Goal: Information Seeking & Learning: Learn about a topic

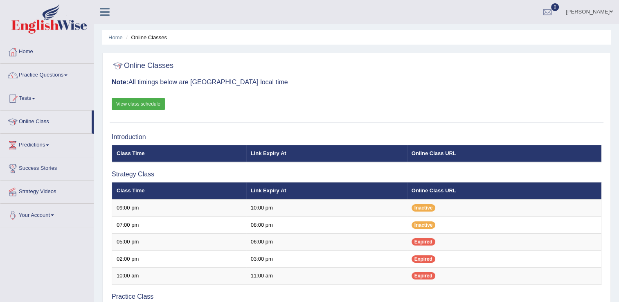
drag, startPoint x: 0, startPoint y: 0, endPoint x: 70, endPoint y: 73, distance: 101.0
click at [70, 73] on link "Practice Questions" at bounding box center [46, 74] width 93 height 20
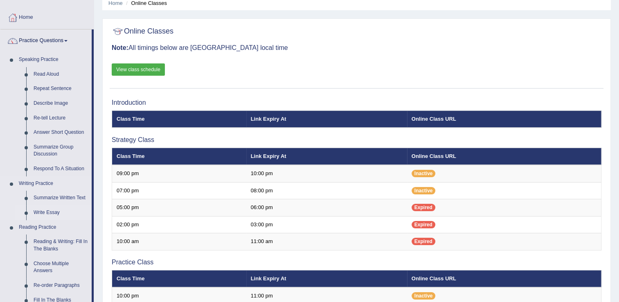
scroll to position [82, 0]
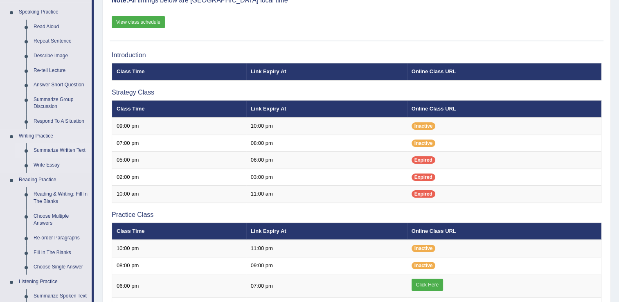
click at [61, 150] on link "Summarize Written Text" at bounding box center [61, 150] width 62 height 15
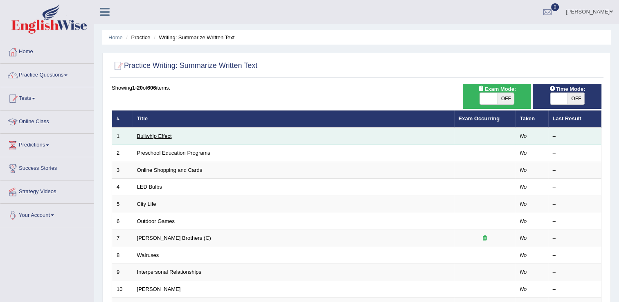
click at [148, 135] on link "Bullwhip Effect" at bounding box center [154, 136] width 35 height 6
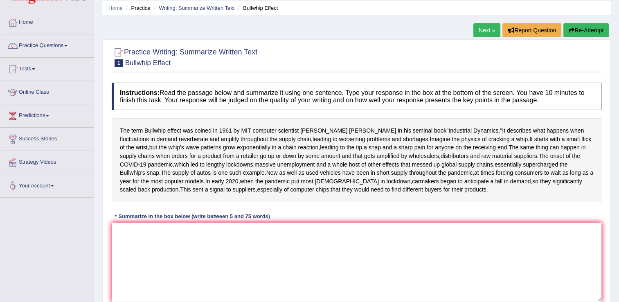
scroll to position [41, 0]
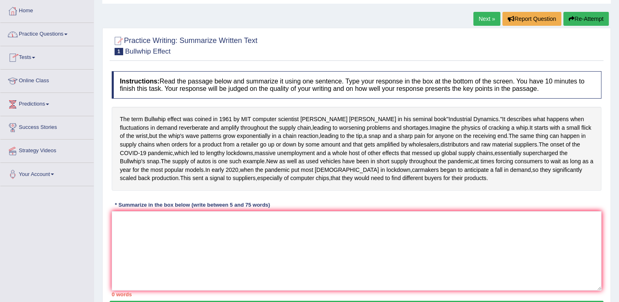
click at [67, 34] on span at bounding box center [65, 35] width 3 height 2
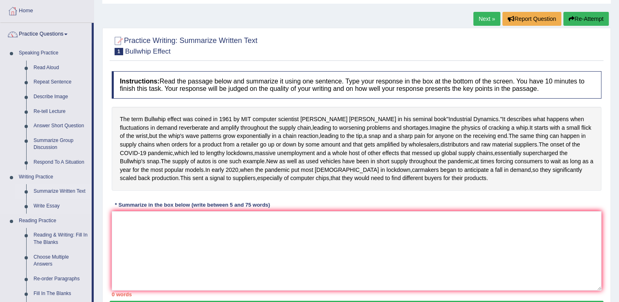
click at [61, 192] on link "Summarize Written Text" at bounding box center [61, 191] width 62 height 15
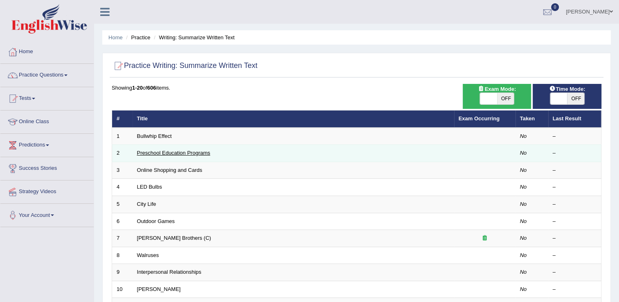
click at [173, 155] on link "Preschool Education Programs" at bounding box center [173, 153] width 73 height 6
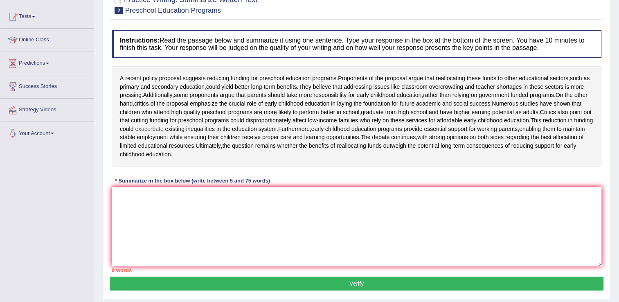
scroll to position [41, 0]
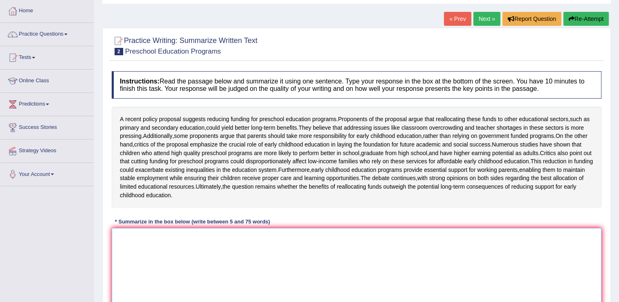
click at [147, 254] on textarea at bounding box center [357, 267] width 490 height 79
type textarea "a"
type textarea "A"
type textarea "P"
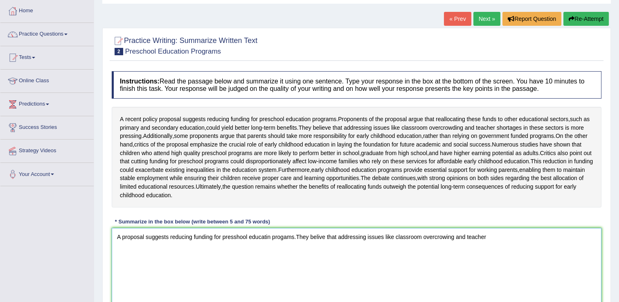
click at [298, 255] on textarea "A proposal suggests reducing funding for presshool educatin progams.They belive…" at bounding box center [357, 267] width 490 height 79
click at [312, 252] on textarea "A proposal suggests reducing funding for presshool educatin progams ,andThey be…" at bounding box center [357, 267] width 490 height 79
click at [307, 252] on textarea "A proposal suggests reducing funding for presshool educatin progams ,andthey be…" at bounding box center [357, 267] width 490 height 79
drag, startPoint x: 502, startPoint y: 253, endPoint x: 510, endPoint y: 253, distance: 7.4
click at [510, 253] on textarea "A proposal suggests reducing funding for presshool educatin progams ,and they b…" at bounding box center [357, 267] width 490 height 79
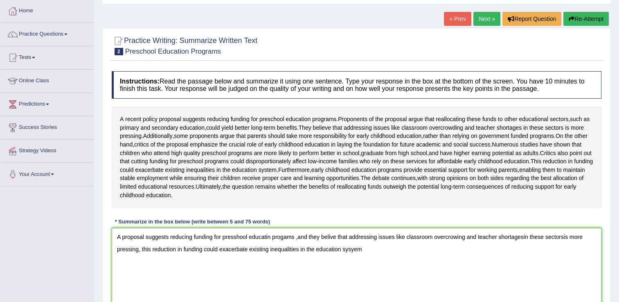
click at [311, 265] on textarea "A proposal suggests reducing funding for presshool educatin progams ,and they b…" at bounding box center [357, 267] width 490 height 79
click at [368, 266] on textarea "A proposal suggests reducing funding for presshool educatin progams ,and they b…" at bounding box center [357, 267] width 490 height 79
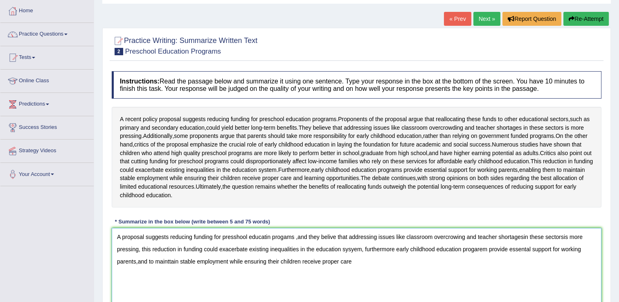
click at [340, 277] on textarea "A proposal suggests reducing funding for presshool educatin progams ,and they b…" at bounding box center [357, 267] width 490 height 79
click at [362, 279] on textarea "A proposal suggests reducing funding for presshool educatin progams ,and they b…" at bounding box center [357, 267] width 490 height 79
click at [360, 279] on textarea "A proposal suggests reducing funding for presshool educatin progams ,and they b…" at bounding box center [357, 267] width 490 height 79
click at [411, 282] on textarea "A proposal suggests reducing funding for presshool educatin progams ,and they b…" at bounding box center [357, 267] width 490 height 79
click at [508, 48] on div at bounding box center [357, 45] width 490 height 25
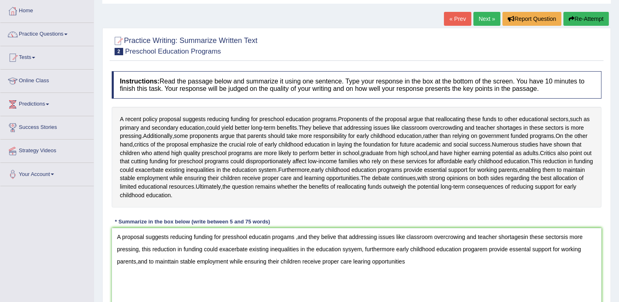
click at [508, 48] on div at bounding box center [357, 45] width 490 height 25
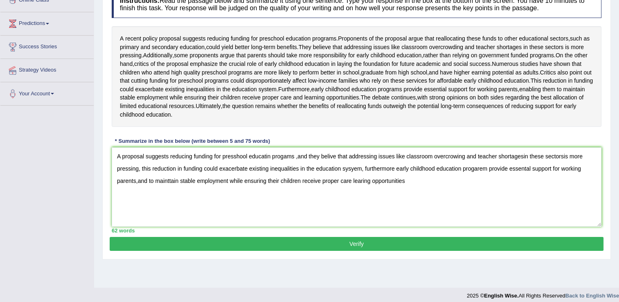
scroll to position [128, 0]
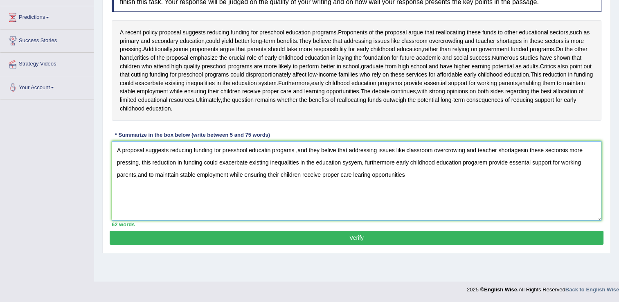
click at [407, 192] on textarea "A proposal suggests reducing funding for presshool educatin progams ,and they b…" at bounding box center [357, 180] width 490 height 79
click at [505, 48] on span "government" at bounding box center [494, 49] width 30 height 9
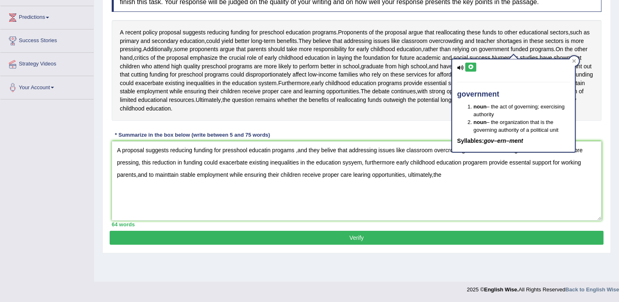
click at [474, 93] on h4 "government" at bounding box center [513, 94] width 113 height 8
click at [509, 49] on span "government" at bounding box center [494, 49] width 30 height 9
click at [445, 190] on textarea "A proposal suggests reducing funding for presshool educatin progams ,and they b…" at bounding box center [357, 180] width 490 height 79
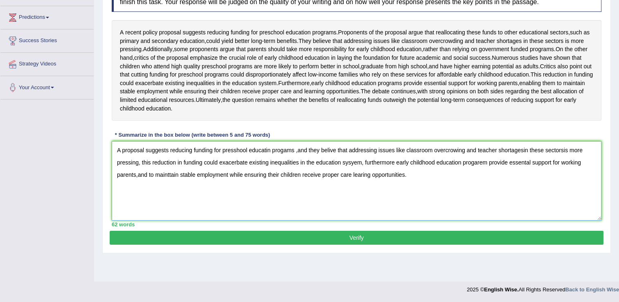
type textarea "A proposal suggests reducing funding for presshool educatin progams ,and they b…"
click at [357, 245] on button "Verify" at bounding box center [357, 238] width 494 height 14
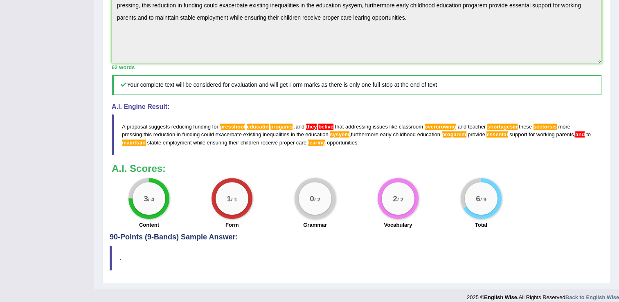
scroll to position [291, 0]
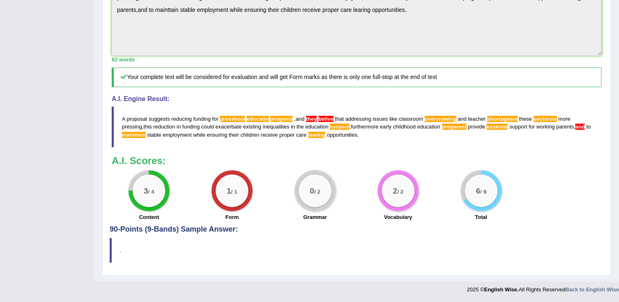
click at [496, 121] on span "shortagesin" at bounding box center [502, 119] width 30 height 6
click at [487, 122] on span "shortagesin" at bounding box center [502, 119] width 30 height 6
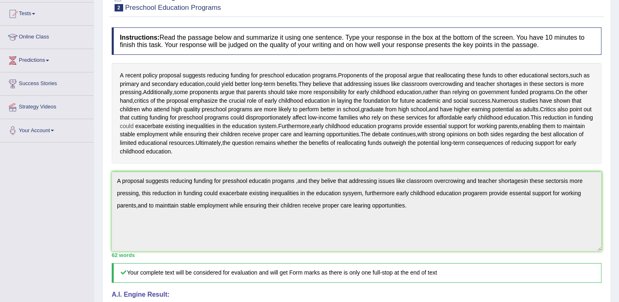
scroll to position [0, 0]
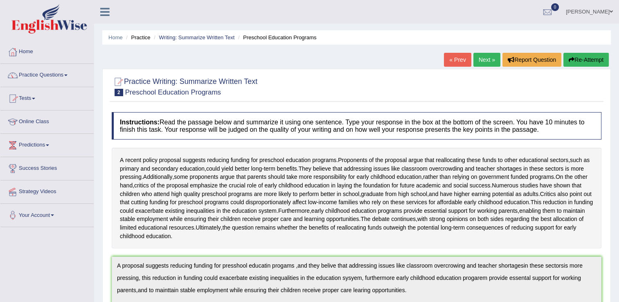
click at [67, 76] on link "Practice Questions" at bounding box center [46, 74] width 93 height 20
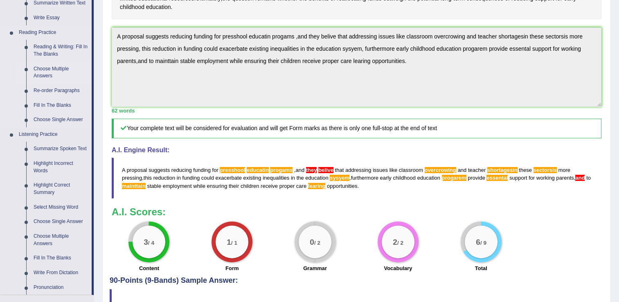
scroll to position [286, 0]
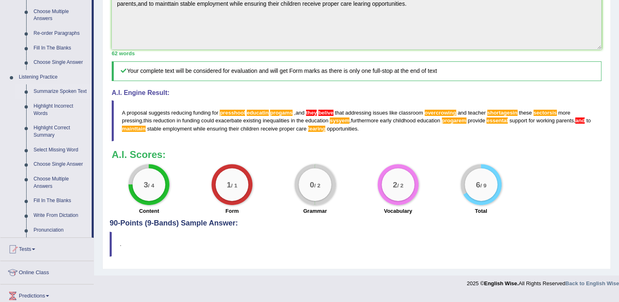
click at [70, 91] on link "Summarize Spoken Text" at bounding box center [61, 91] width 62 height 15
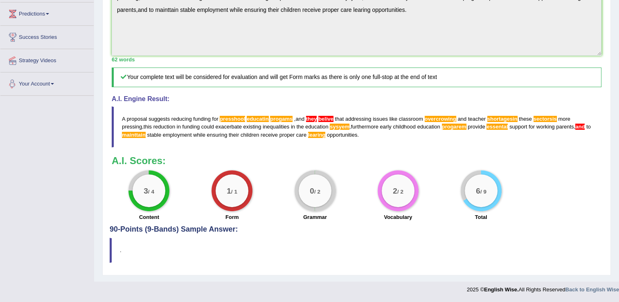
scroll to position [360, 0]
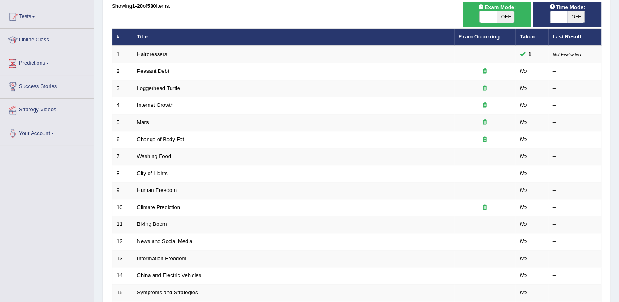
click at [162, 205] on link "Climate Prediction" at bounding box center [158, 207] width 43 height 6
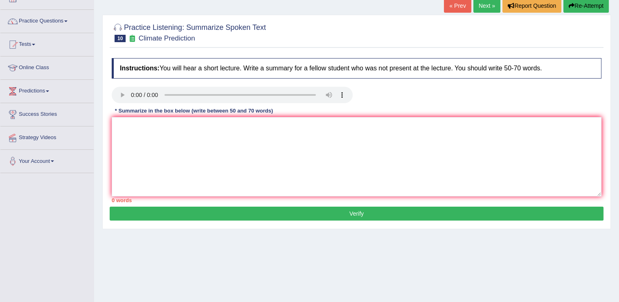
scroll to position [5, 0]
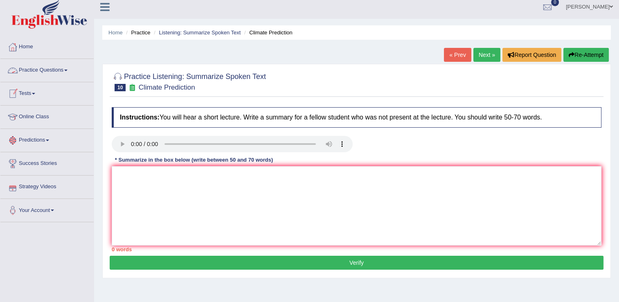
click at [67, 70] on span at bounding box center [65, 71] width 3 height 2
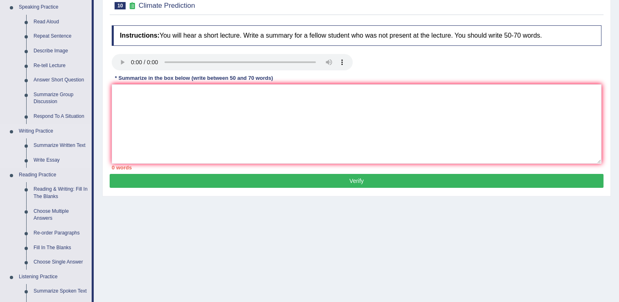
scroll to position [46, 0]
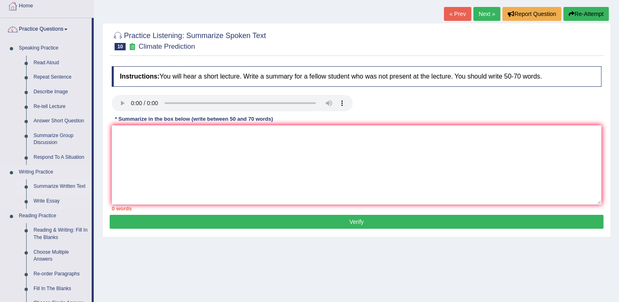
click at [56, 187] on link "Summarize Written Text" at bounding box center [61, 186] width 62 height 15
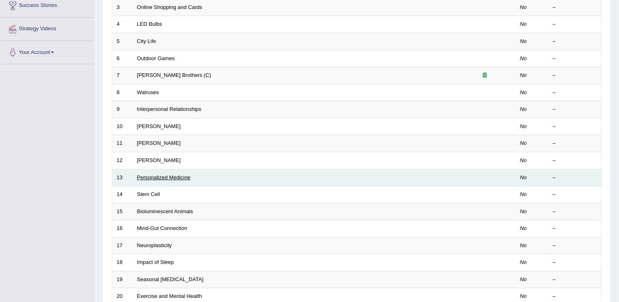
scroll to position [164, 0]
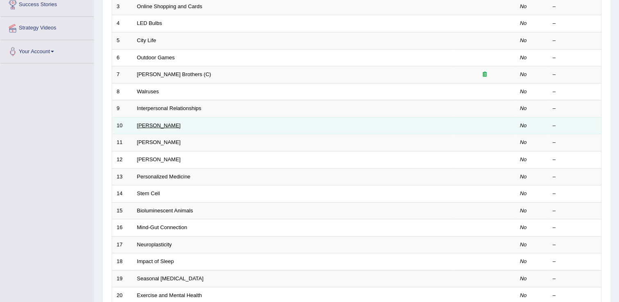
click at [151, 124] on link "[PERSON_NAME]" at bounding box center [159, 125] width 44 height 6
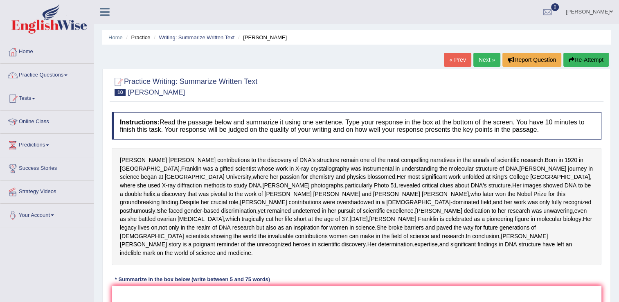
click at [67, 76] on span at bounding box center [65, 75] width 3 height 2
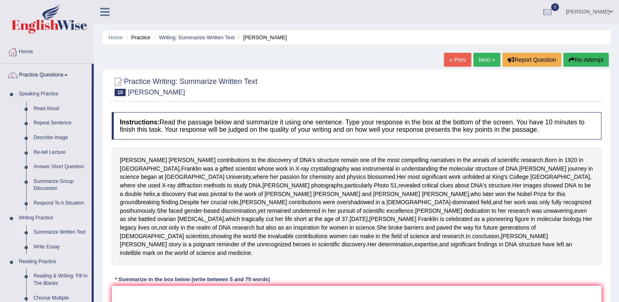
click at [63, 233] on link "Summarize Written Text" at bounding box center [61, 232] width 62 height 15
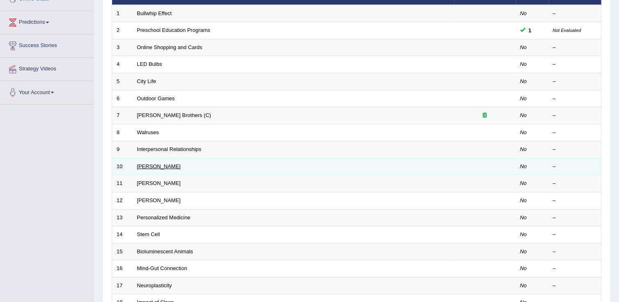
click at [159, 165] on link "[PERSON_NAME]" at bounding box center [159, 166] width 44 height 6
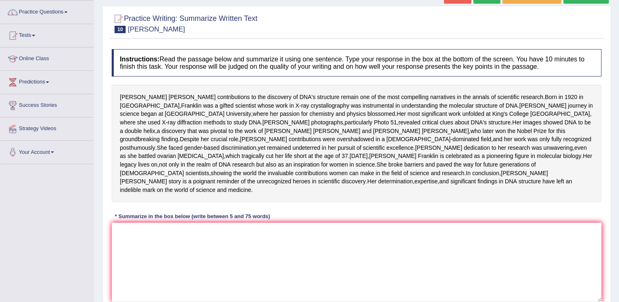
scroll to position [82, 0]
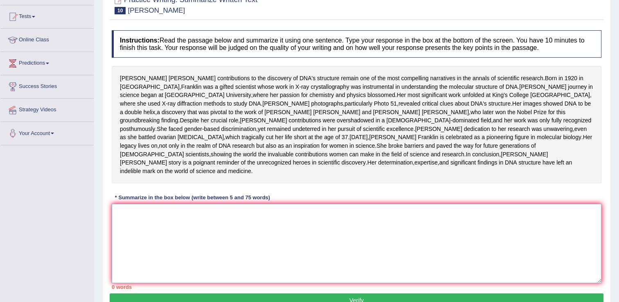
click at [136, 246] on textarea at bounding box center [357, 243] width 490 height 79
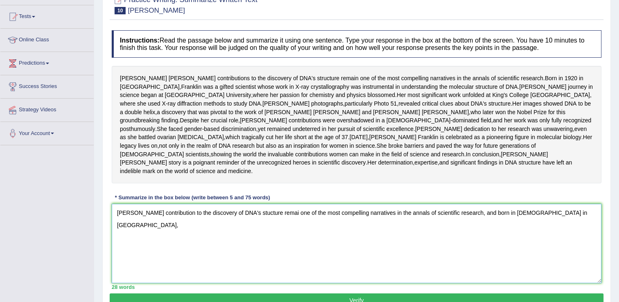
click at [565, 248] on textarea "[PERSON_NAME] contribution to the discovery of DNA's stucture remai one of the …" at bounding box center [357, 243] width 490 height 79
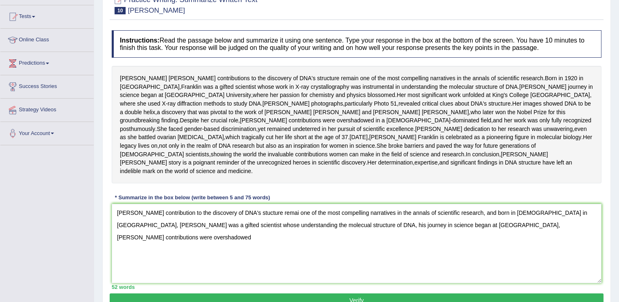
click at [416, 128] on div "[PERSON_NAME] contributions to the discovery of DNA's structure remain one of t…" at bounding box center [357, 124] width 490 height 117
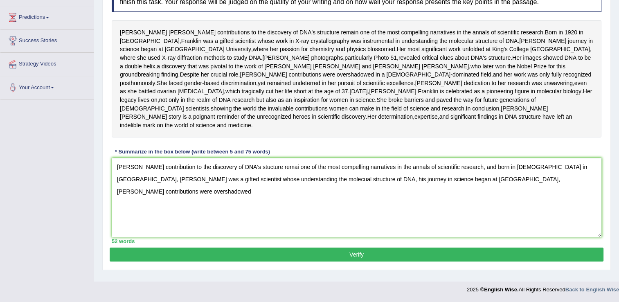
scroll to position [155, 0]
click at [541, 185] on textarea "[PERSON_NAME] contribution to the discovery of DNA's stucture remai one of the …" at bounding box center [357, 197] width 490 height 79
click at [297, 184] on textarea "[PERSON_NAME] contribution to the discovery of DNA's stucture remai one of the …" at bounding box center [357, 197] width 490 height 79
click at [299, 186] on textarea "[PERSON_NAME] contribution to the discovery of DNA's stucture remai one of the …" at bounding box center [357, 197] width 490 height 79
drag, startPoint x: 133, startPoint y: 197, endPoint x: 195, endPoint y: 217, distance: 64.9
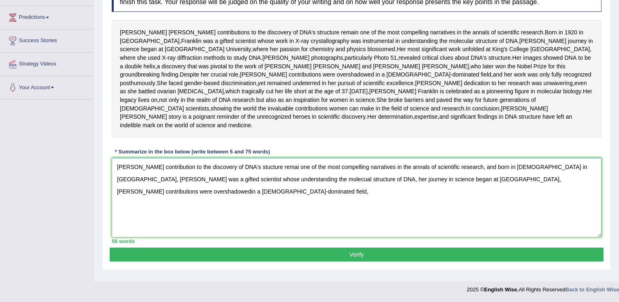
click at [134, 197] on textarea "Rosallind Franklin's contribution to the discovery of DNA's stucture remai one …" at bounding box center [357, 197] width 490 height 79
click at [157, 200] on textarea "Rosallind Franklin's contribution to the discovery of DNA's stucture remai one …" at bounding box center [357, 197] width 490 height 79
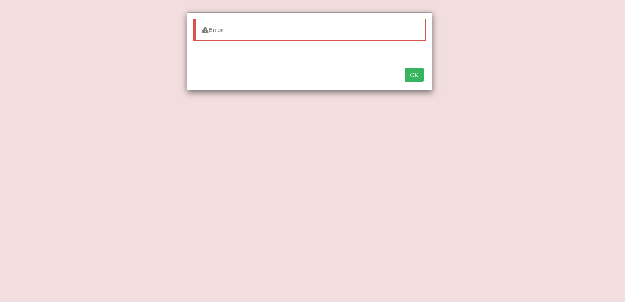
drag, startPoint x: 415, startPoint y: 72, endPoint x: 422, endPoint y: 73, distance: 7.4
click at [420, 72] on button "OK" at bounding box center [413, 75] width 19 height 14
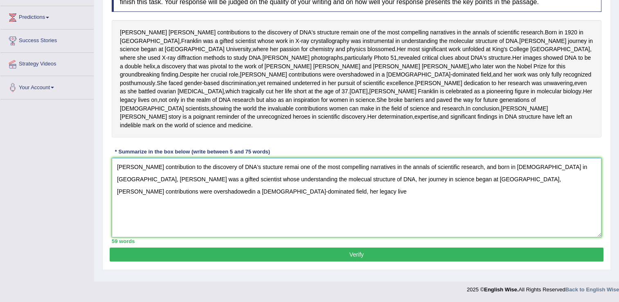
click at [172, 195] on textarea "Rosallind Franklin's contribution to the discovery of DNA's stucture remai one …" at bounding box center [357, 197] width 490 height 79
type textarea "Rosallind Franklin's contribution to the discovery of DNA's stucture remai one …"
click at [371, 259] on button "Verify" at bounding box center [357, 254] width 494 height 14
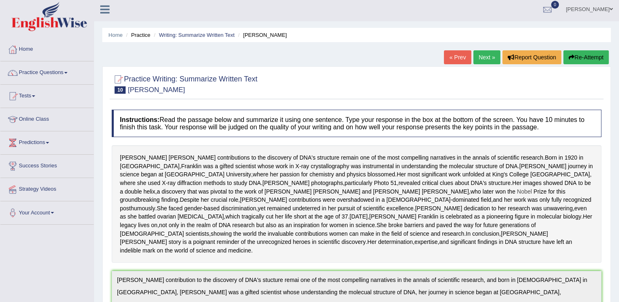
scroll to position [0, 0]
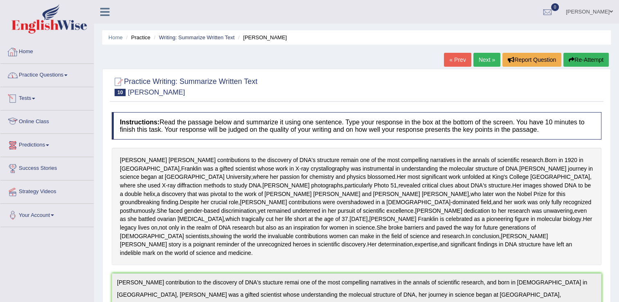
click at [76, 120] on link "Online Class" at bounding box center [46, 120] width 93 height 20
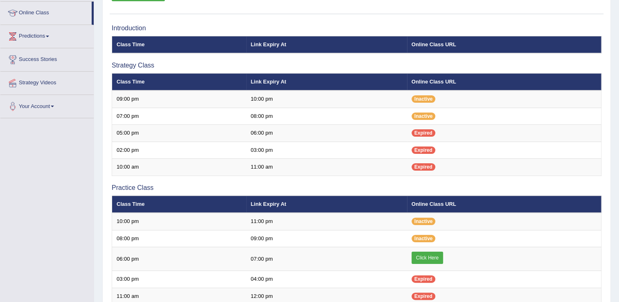
scroll to position [123, 0]
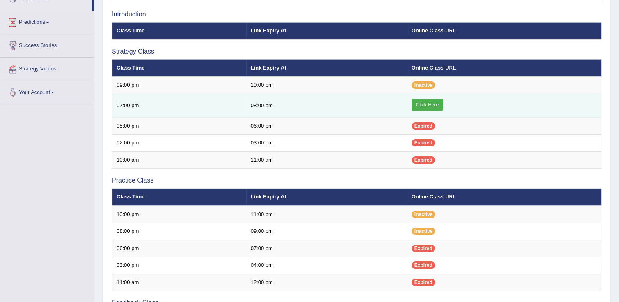
click at [428, 101] on link "Click Here" at bounding box center [426, 105] width 31 height 12
click at [419, 101] on link "Click Here" at bounding box center [426, 105] width 31 height 12
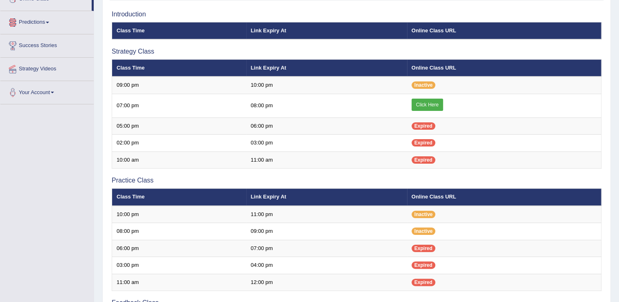
scroll to position [41, 0]
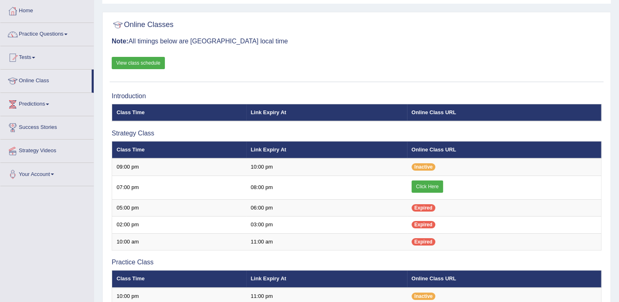
click at [69, 32] on link "Practice Questions" at bounding box center [46, 33] width 93 height 20
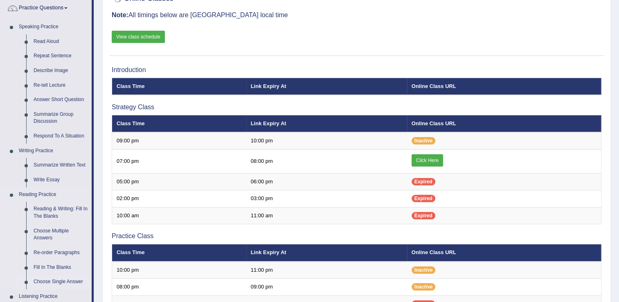
scroll to position [82, 0]
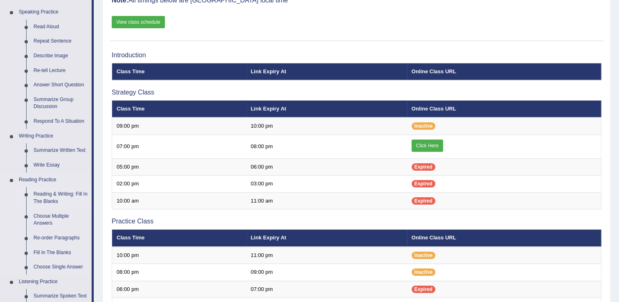
click at [47, 197] on link "Reading & Writing: Fill In The Blanks" at bounding box center [61, 198] width 62 height 22
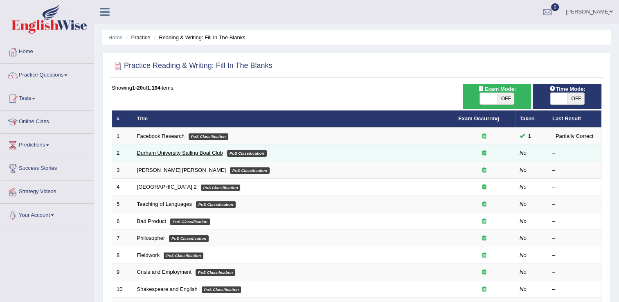
click at [160, 153] on link "Durham University Sailing Boat Club" at bounding box center [180, 153] width 86 height 6
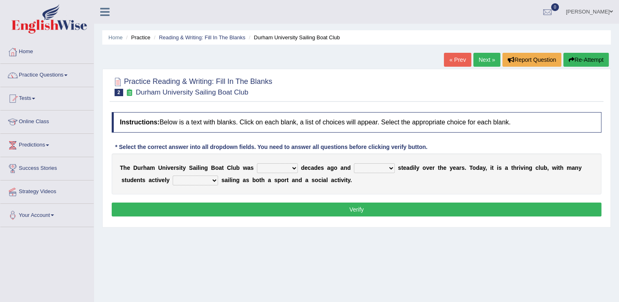
click at [284, 168] on select "found fund founded find" at bounding box center [277, 168] width 41 height 10
select select "founded"
click at [257, 163] on select "found fund founded find" at bounding box center [277, 168] width 41 height 10
click at [379, 169] on select "grow growing has grown grown" at bounding box center [374, 168] width 41 height 10
select select "grown"
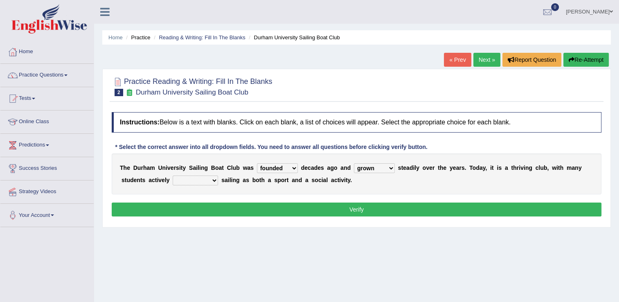
click at [354, 163] on select "grow growing has grown grown" at bounding box center [374, 168] width 41 height 10
click at [182, 179] on select "enjoy enjoyed are enjoying enjoying" at bounding box center [195, 180] width 45 height 10
select select "enjoying"
click at [173, 175] on select "enjoy enjoyed are enjoying enjoying" at bounding box center [195, 180] width 45 height 10
click at [356, 209] on button "Verify" at bounding box center [357, 209] width 490 height 14
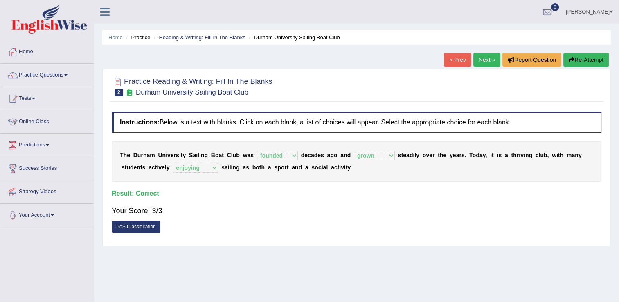
click at [483, 59] on link "Next »" at bounding box center [486, 60] width 27 height 14
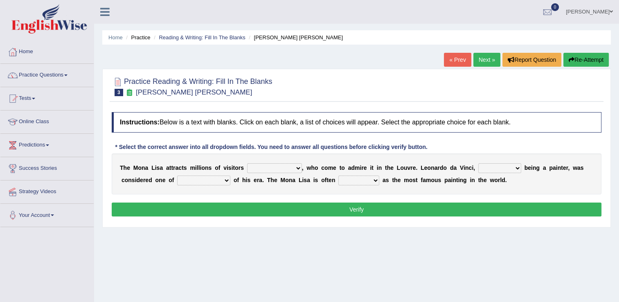
click at [286, 166] on select "around the year the all year all year round per year" at bounding box center [274, 168] width 55 height 10
select select "per year"
click at [247, 163] on select "around the year the all year all year round per year" at bounding box center [274, 168] width 55 height 10
click at [492, 167] on select "rather than as much as as well as as long as" at bounding box center [499, 168] width 43 height 10
select select "rather than"
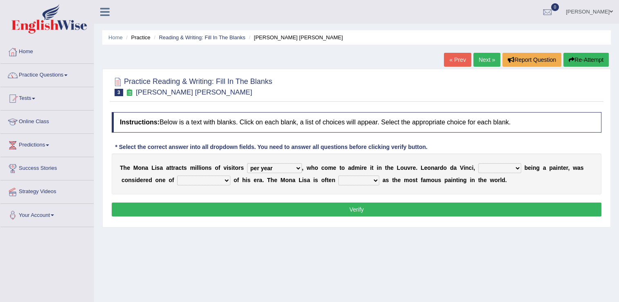
click at [478, 163] on select "rather than as much as as well as as long as" at bounding box center [499, 168] width 43 height 10
click at [191, 178] on select "better artists artist the better artist the best artists" at bounding box center [203, 180] width 53 height 10
select select "the best artists"
click at [177, 175] on select "better artists artist the better artist the best artists" at bounding box center [203, 180] width 53 height 10
click at [338, 180] on select "classified suggested predicted described" at bounding box center [358, 180] width 41 height 10
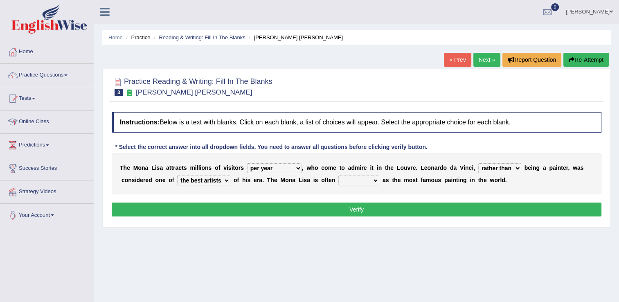
select select "classified"
click at [338, 175] on select "classified suggested predicted described" at bounding box center [358, 180] width 41 height 10
click at [348, 207] on button "Verify" at bounding box center [357, 209] width 490 height 14
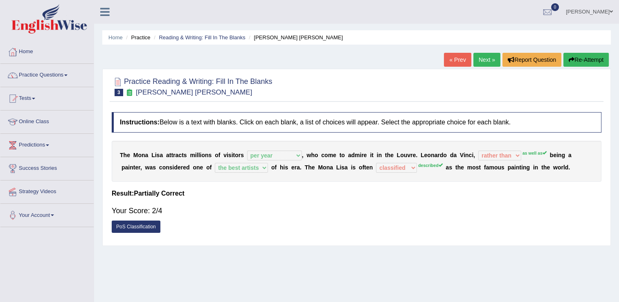
click at [478, 59] on link "Next »" at bounding box center [486, 60] width 27 height 14
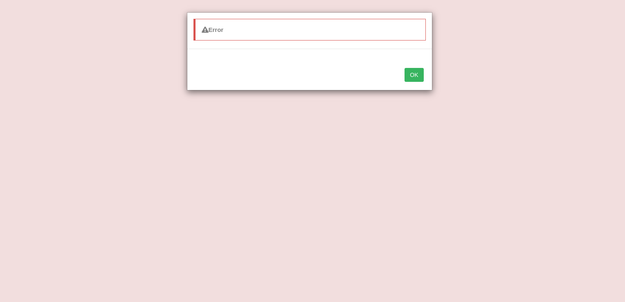
click at [416, 76] on button "OK" at bounding box center [413, 75] width 19 height 14
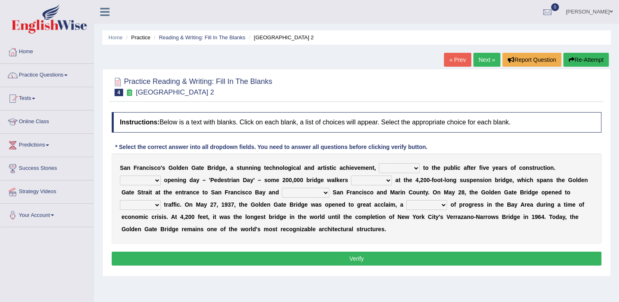
click at [398, 169] on select "opens closes appears equals" at bounding box center [399, 168] width 41 height 10
select select "opens"
click at [379, 163] on select "opens closes appears equals" at bounding box center [399, 168] width 41 height 10
click at [161, 175] on select "On During Since When" at bounding box center [140, 180] width 41 height 10
select select "On"
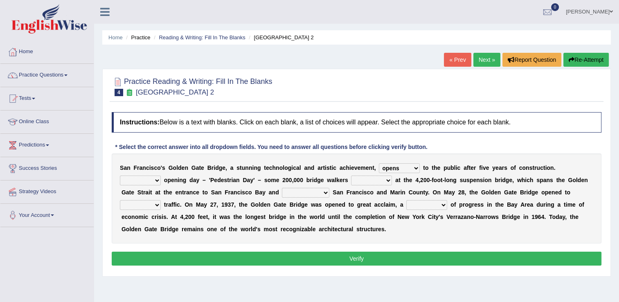
click at [161, 175] on select "On During Since When" at bounding box center [140, 180] width 41 height 10
click at [351, 179] on select "stationed looked marveled laughed" at bounding box center [371, 180] width 41 height 10
select select "marveled"
click at [351, 175] on select "stationed looked marveled laughed" at bounding box center [371, 180] width 41 height 10
click at [282, 191] on select "separates connects channels differentiates" at bounding box center [305, 193] width 47 height 10
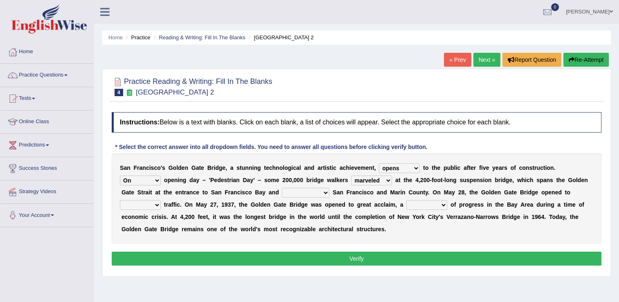
select select "connects"
click at [282, 188] on select "separates connects channels differentiates" at bounding box center [305, 193] width 47 height 10
click at [161, 200] on select "aquatic vehicular airborne watertight" at bounding box center [140, 205] width 41 height 10
select select "vehicular"
click at [161, 200] on select "aquatic vehicular airborne watertight" at bounding box center [140, 205] width 41 height 10
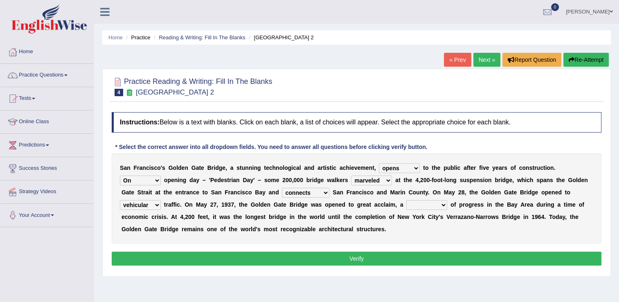
click at [516, 225] on div "S a n F r a n c i s c o ' s G o l d e n G a t e B r i d g e , a s t u n n i n g…" at bounding box center [357, 198] width 490 height 90
click at [406, 205] on select "denial symbol technique yield" at bounding box center [426, 205] width 41 height 10
click at [406, 204] on select "denial symbol technique yield" at bounding box center [426, 205] width 41 height 10
select select "symbol"
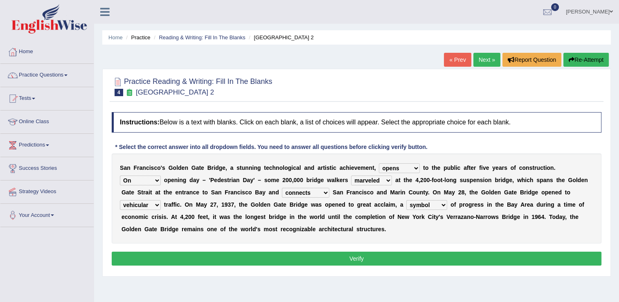
click at [406, 200] on select "denial symbol technique yield" at bounding box center [426, 205] width 41 height 10
click at [342, 261] on button "Verify" at bounding box center [357, 259] width 490 height 14
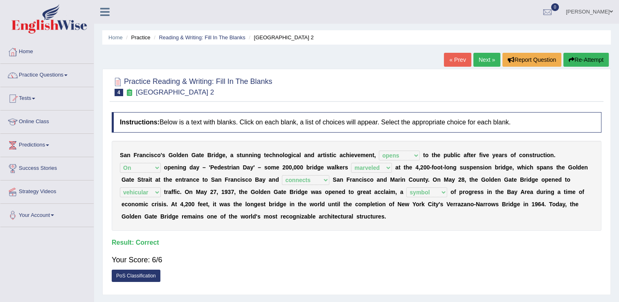
click at [483, 59] on link "Next »" at bounding box center [486, 60] width 27 height 14
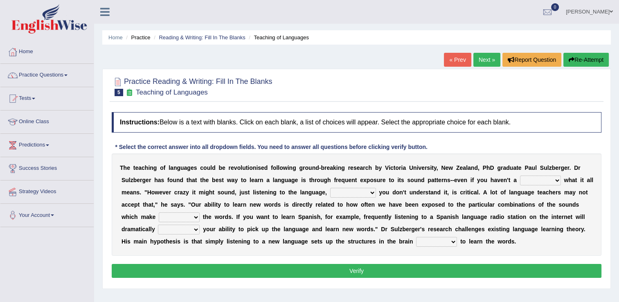
click at [520, 181] on select "dew claw clue due" at bounding box center [540, 180] width 41 height 10
select select "clue"
click at [520, 175] on select "dew claw clue due" at bounding box center [540, 180] width 41 height 10
click at [330, 189] on select "but also all together even though if so" at bounding box center [353, 193] width 46 height 10
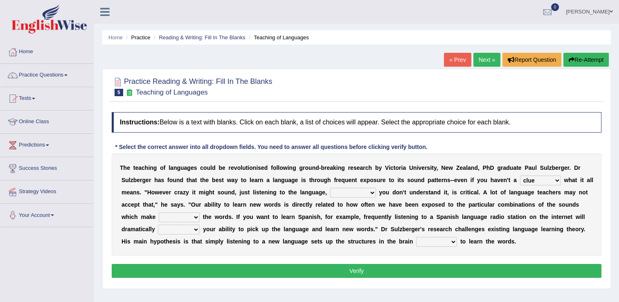
click at [330, 189] on select "but also all together even though if so" at bounding box center [353, 193] width 46 height 10
select select "even though"
click at [330, 188] on select "but also all together even though if so" at bounding box center [353, 193] width 46 height 10
click at [200, 212] on select "down up of on" at bounding box center [179, 217] width 41 height 10
select select "up"
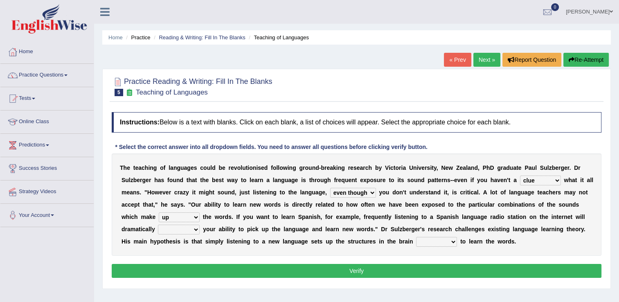
click at [200, 212] on select "down up of on" at bounding box center [179, 217] width 41 height 10
click at [200, 225] on select "evaluate exaggerate describe boost" at bounding box center [179, 230] width 42 height 10
click at [200, 212] on select "down up of on" at bounding box center [179, 217] width 41 height 10
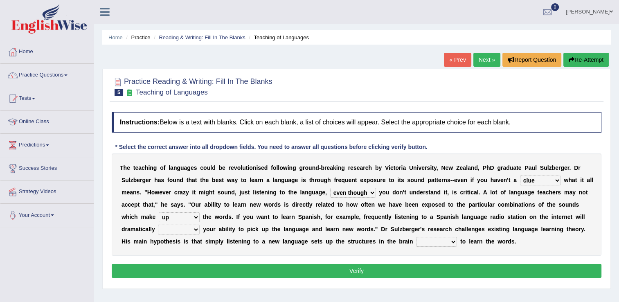
click at [200, 225] on select "evaluate exaggerate describe boost" at bounding box center [179, 230] width 42 height 10
click at [416, 239] on select "requiring required directed to require" at bounding box center [436, 242] width 41 height 10
select select "required"
click at [416, 237] on select "requiring required directed to require" at bounding box center [436, 242] width 41 height 10
click at [200, 225] on select "evaluate exaggerate describe boost" at bounding box center [179, 230] width 42 height 10
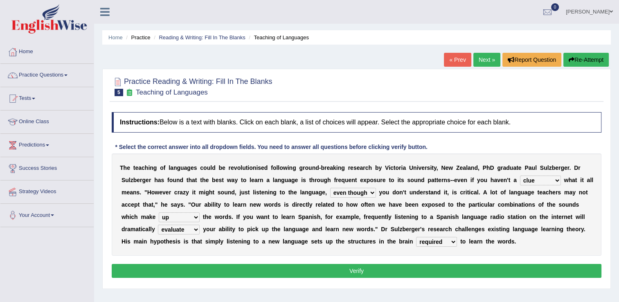
click at [200, 225] on select "evaluate exaggerate describe boost" at bounding box center [179, 230] width 42 height 10
select select "boost"
click at [200, 225] on select "evaluate exaggerate describe boost" at bounding box center [179, 230] width 42 height 10
click at [374, 270] on button "Verify" at bounding box center [357, 271] width 490 height 14
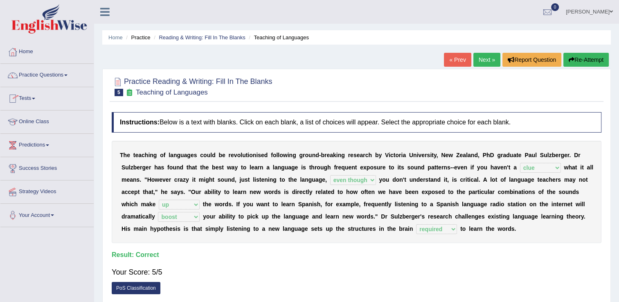
click at [36, 97] on link "Tests" at bounding box center [46, 97] width 93 height 20
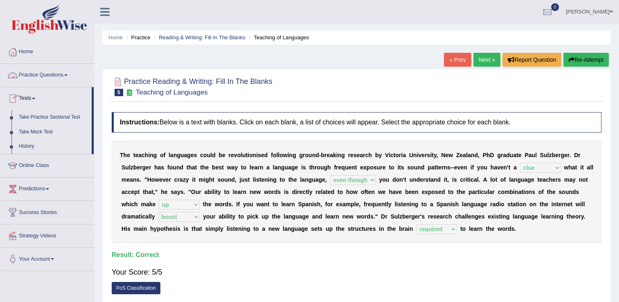
click at [66, 74] on link "Practice Questions" at bounding box center [46, 74] width 93 height 20
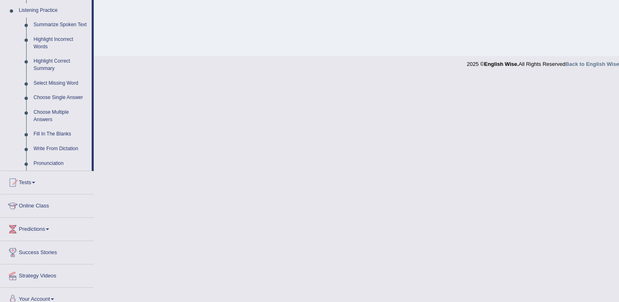
scroll to position [362, 0]
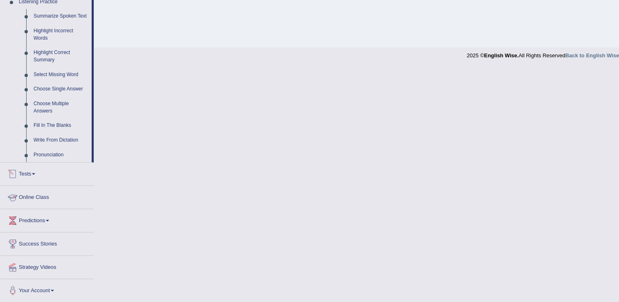
click at [55, 202] on link "Online Class" at bounding box center [46, 196] width 93 height 20
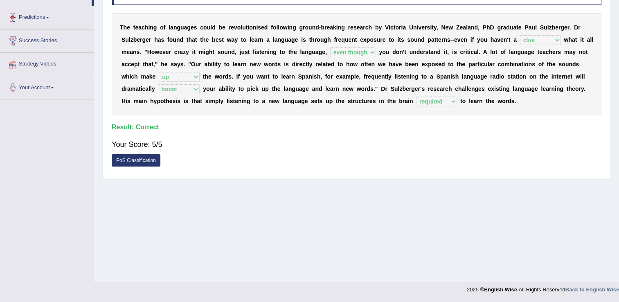
scroll to position [127, 0]
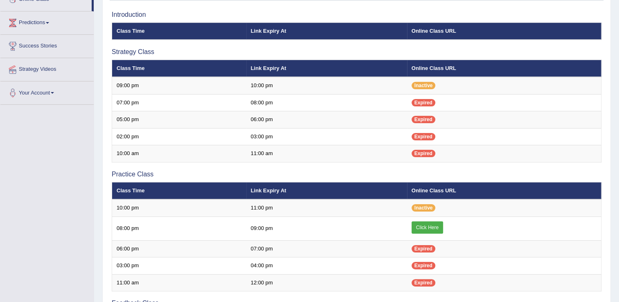
scroll to position [123, 0]
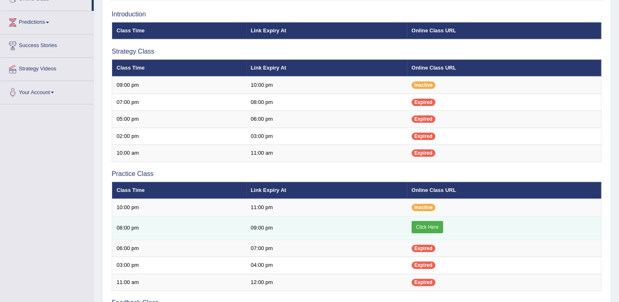
click at [425, 225] on link "Click Here" at bounding box center [426, 227] width 31 height 12
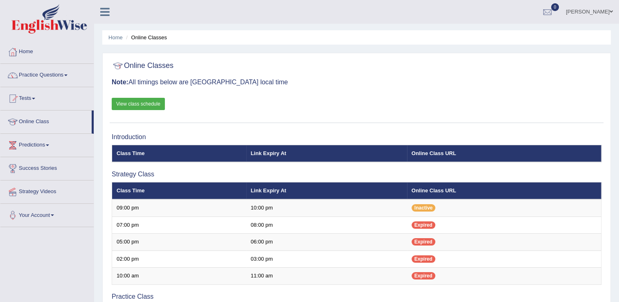
click at [66, 74] on span at bounding box center [65, 75] width 3 height 2
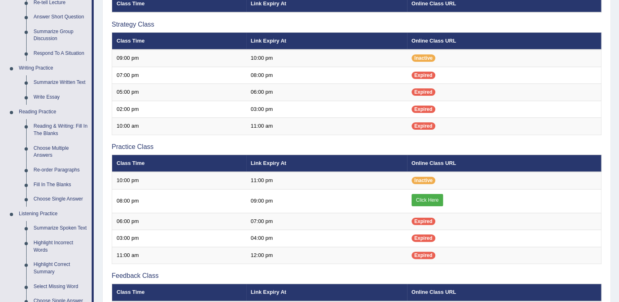
scroll to position [164, 0]
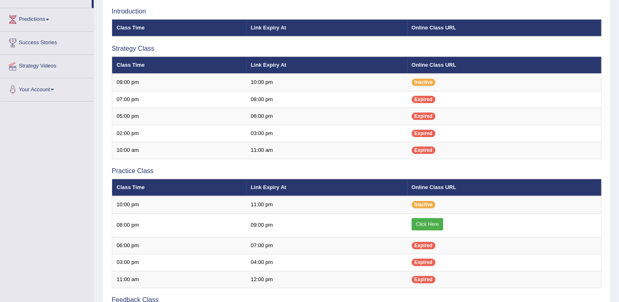
scroll to position [100, 0]
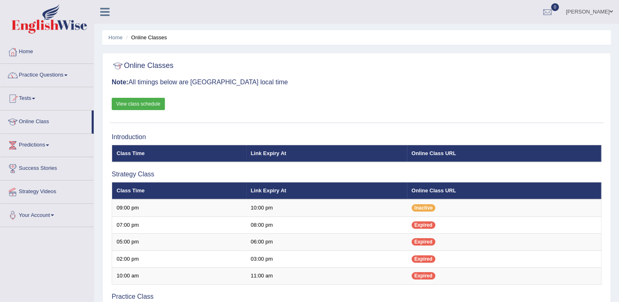
click at [67, 75] on span at bounding box center [65, 75] width 3 height 2
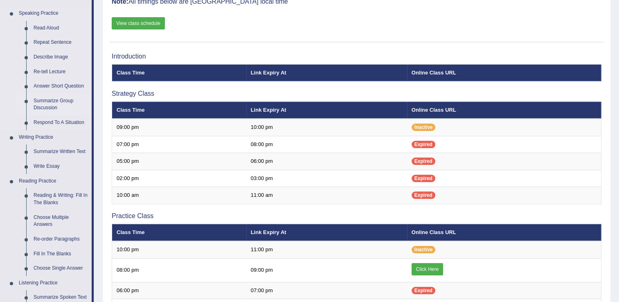
scroll to position [123, 0]
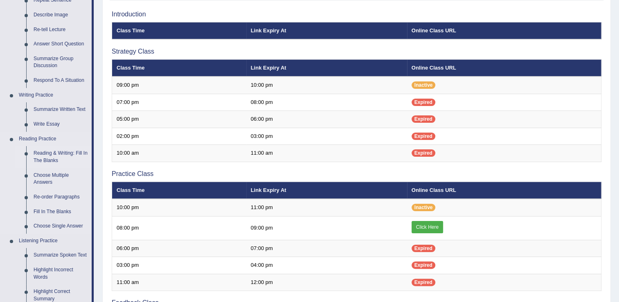
click at [56, 154] on link "Reading & Writing: Fill In The Blanks" at bounding box center [61, 157] width 62 height 22
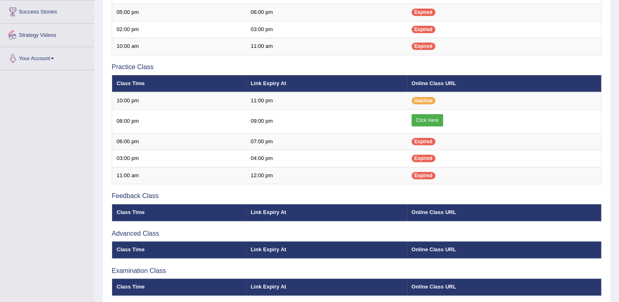
scroll to position [264, 0]
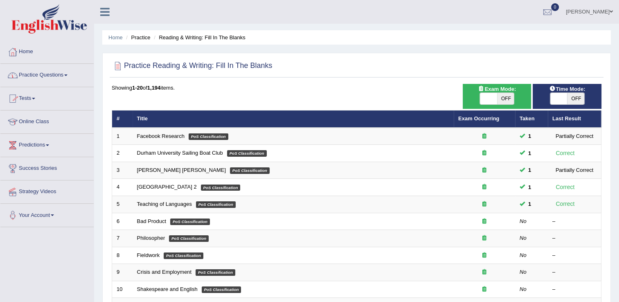
click at [67, 73] on link "Practice Questions" at bounding box center [46, 74] width 93 height 20
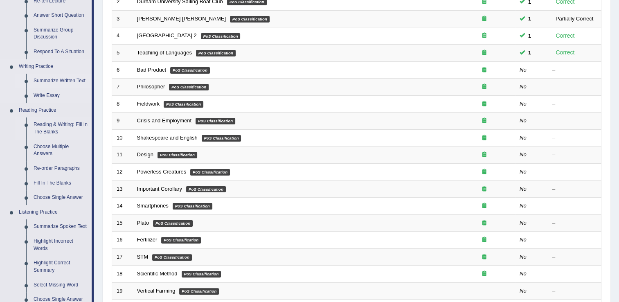
scroll to position [164, 0]
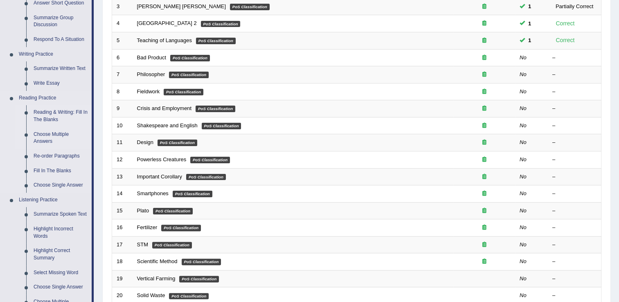
click at [49, 137] on link "Choose Multiple Answers" at bounding box center [61, 138] width 62 height 22
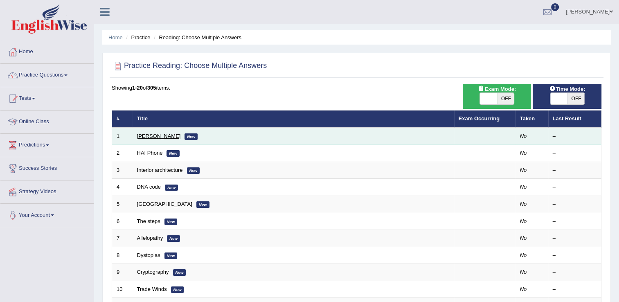
click at [156, 137] on link "[PERSON_NAME]" at bounding box center [159, 136] width 44 height 6
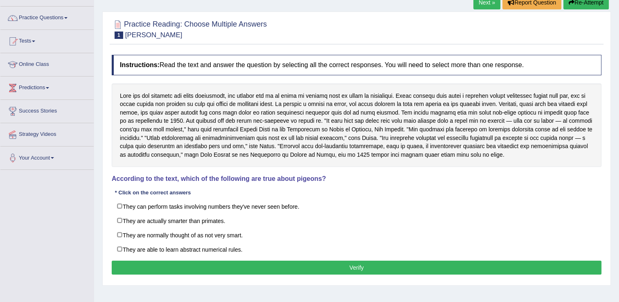
scroll to position [46, 0]
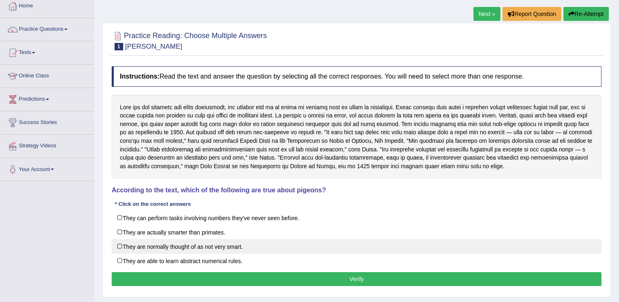
click at [123, 245] on label "They are normally thought of as not very smart." at bounding box center [357, 246] width 490 height 15
checkbox input "true"
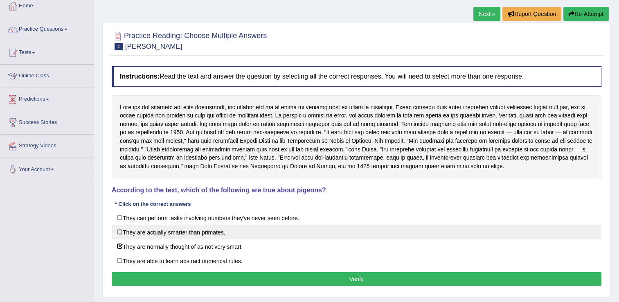
scroll to position [87, 0]
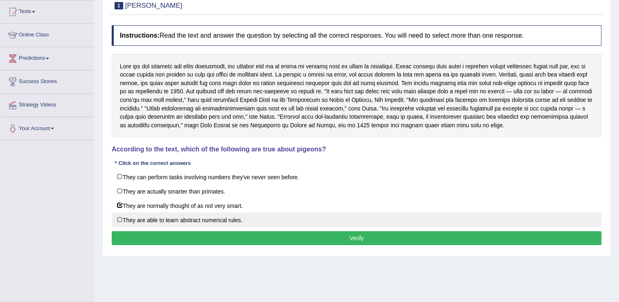
click at [117, 217] on label "They are able to learn abstract numerical rules." at bounding box center [357, 219] width 490 height 15
checkbox input "true"
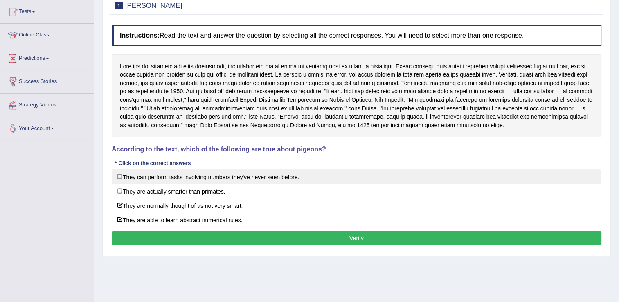
click at [121, 176] on label "They can perform tasks involving numbers they've never seen before." at bounding box center [357, 176] width 490 height 15
checkbox input "true"
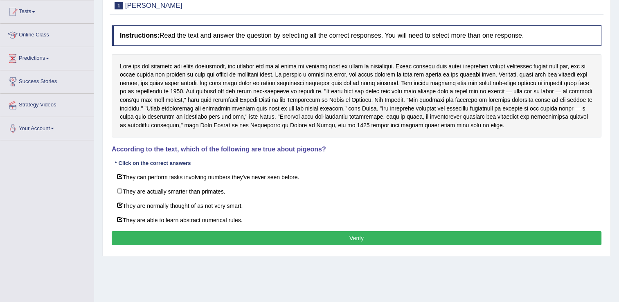
click at [349, 235] on button "Verify" at bounding box center [357, 238] width 490 height 14
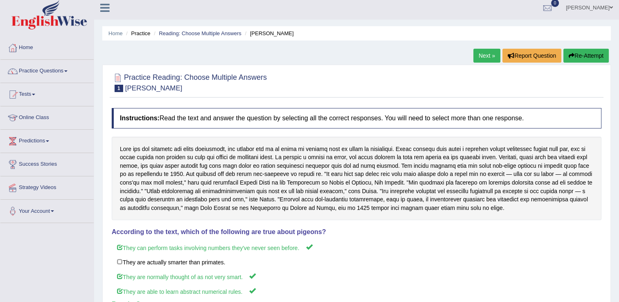
scroll to position [0, 0]
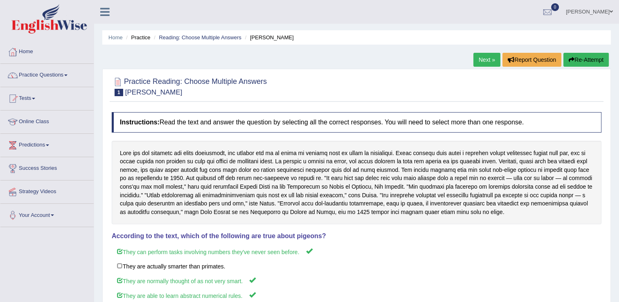
click at [485, 60] on link "Next »" at bounding box center [486, 60] width 27 height 14
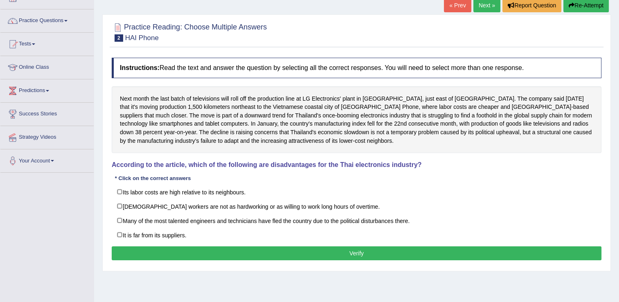
scroll to position [41, 0]
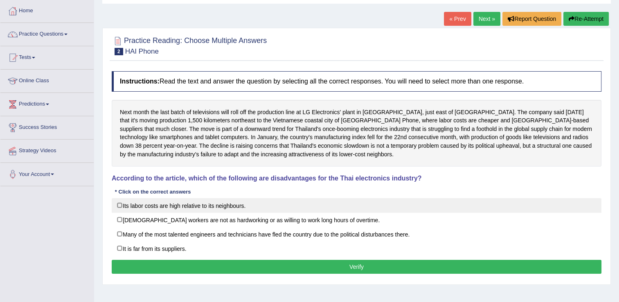
click at [119, 202] on label "Its labor costs are high relative to its neighbours." at bounding box center [357, 205] width 490 height 15
checkbox input "true"
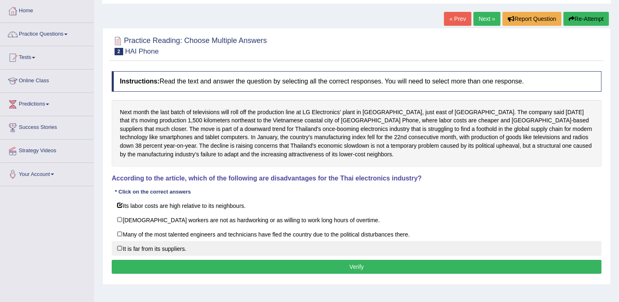
click at [121, 245] on label "It is far from its suppliers." at bounding box center [357, 248] width 490 height 15
checkbox input "true"
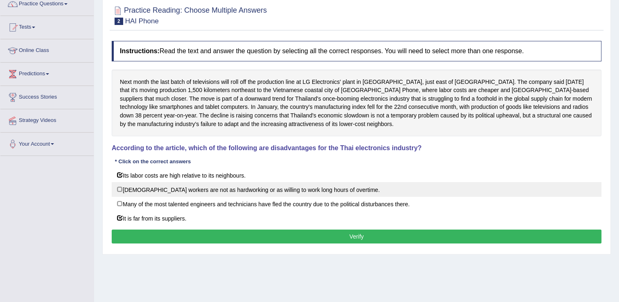
scroll to position [123, 0]
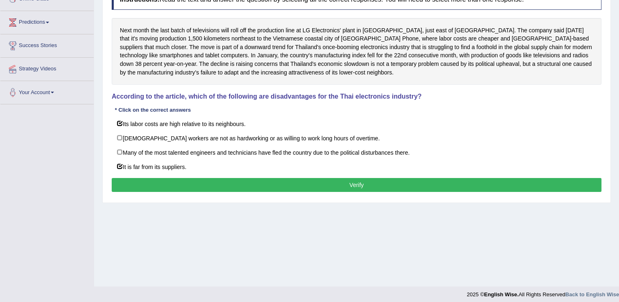
click at [353, 186] on button "Verify" at bounding box center [357, 185] width 490 height 14
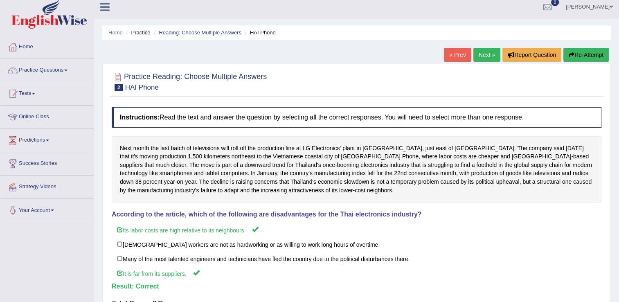
scroll to position [0, 0]
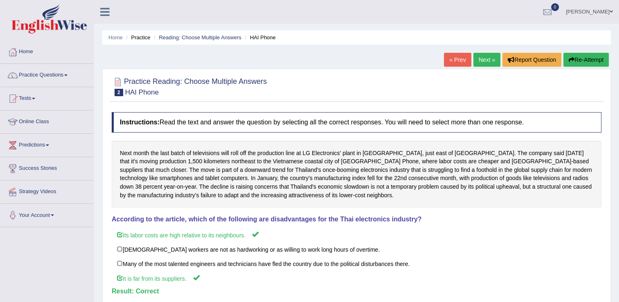
click at [479, 57] on link "Next »" at bounding box center [486, 60] width 27 height 14
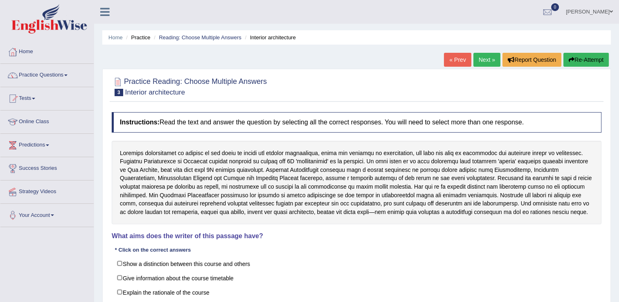
scroll to position [41, 0]
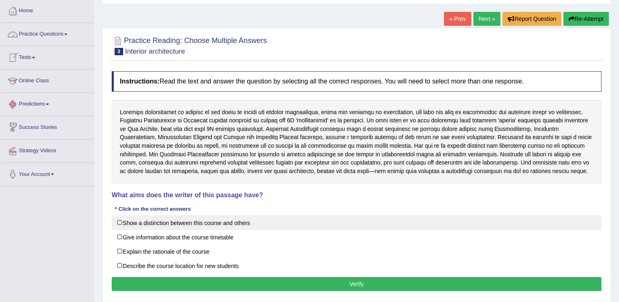
click at [125, 224] on label "Show a distinction between this course and others" at bounding box center [357, 222] width 490 height 15
checkbox input "true"
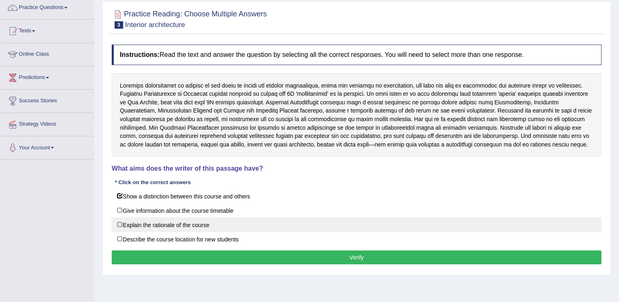
scroll to position [82, 0]
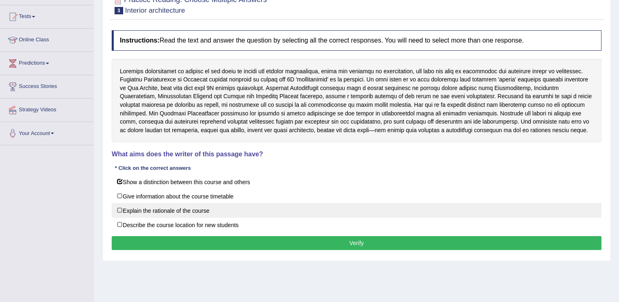
click at [123, 208] on label "Explain the rationale of the course" at bounding box center [357, 210] width 490 height 15
checkbox input "true"
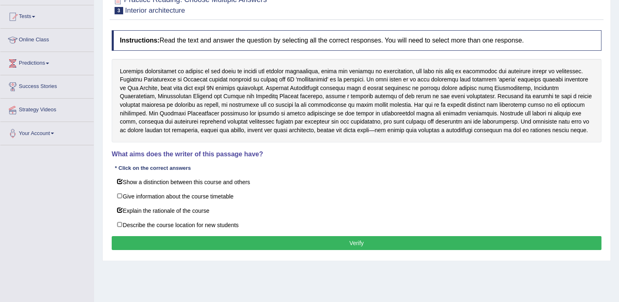
click at [330, 240] on button "Verify" at bounding box center [357, 243] width 490 height 14
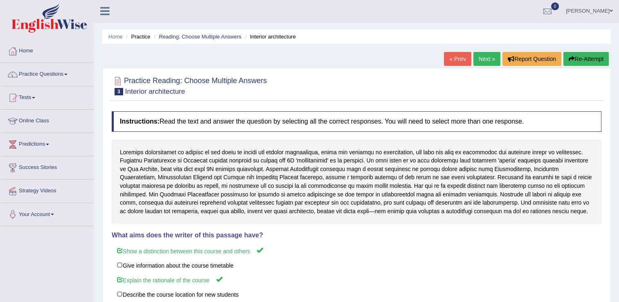
scroll to position [0, 0]
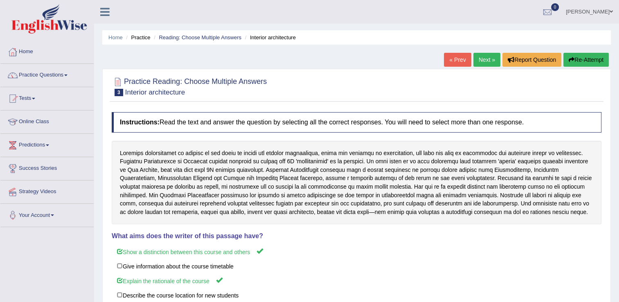
click at [488, 56] on link "Next »" at bounding box center [486, 60] width 27 height 14
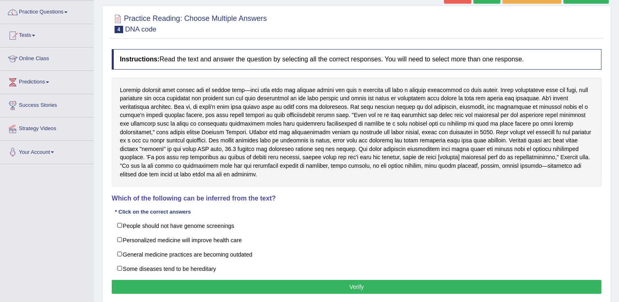
scroll to position [82, 0]
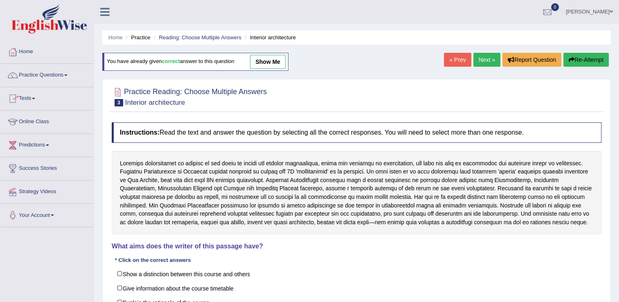
click at [67, 74] on link "Practice Questions" at bounding box center [46, 74] width 93 height 20
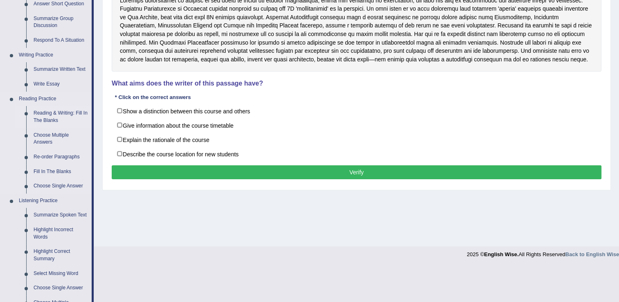
scroll to position [164, 0]
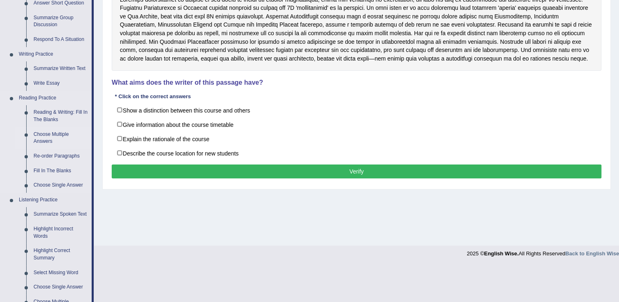
click at [58, 135] on link "Choose Multiple Answers" at bounding box center [61, 138] width 62 height 22
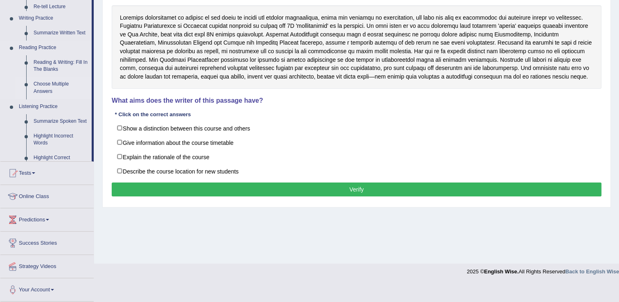
scroll to position [128, 0]
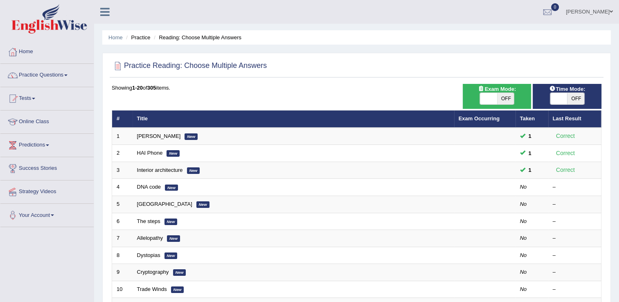
click at [70, 72] on link "Practice Questions" at bounding box center [46, 74] width 93 height 20
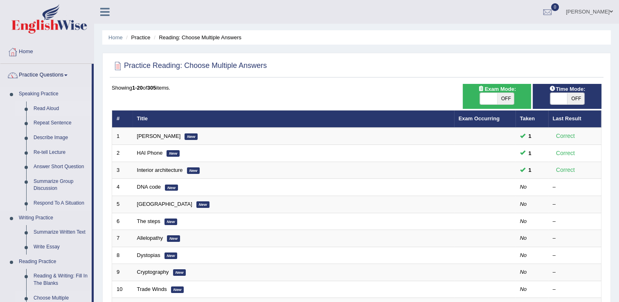
click at [48, 107] on link "Read Aloud" at bounding box center [61, 108] width 62 height 15
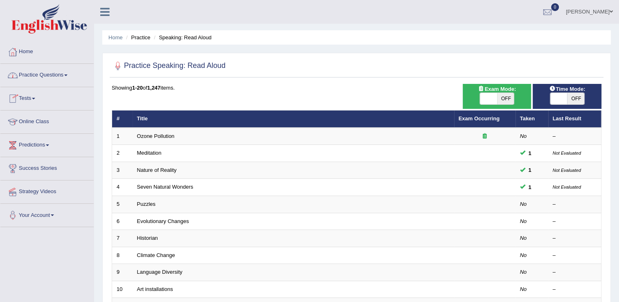
click at [67, 74] on span at bounding box center [65, 75] width 3 height 2
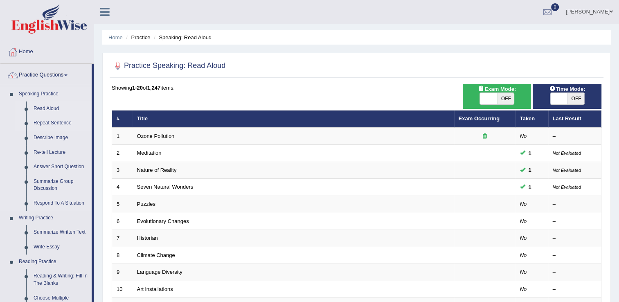
click at [53, 124] on link "Repeat Sentence" at bounding box center [61, 123] width 62 height 15
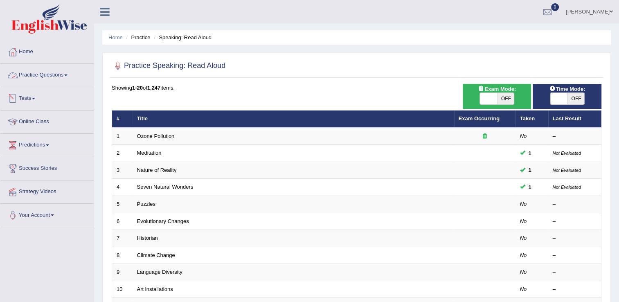
click at [69, 71] on link "Practice Questions" at bounding box center [46, 74] width 93 height 20
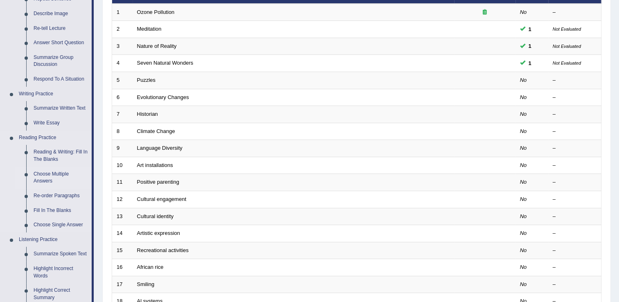
scroll to position [123, 0]
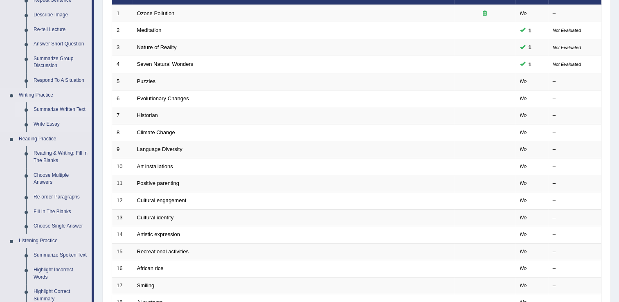
click at [55, 108] on link "Summarize Written Text" at bounding box center [61, 109] width 62 height 15
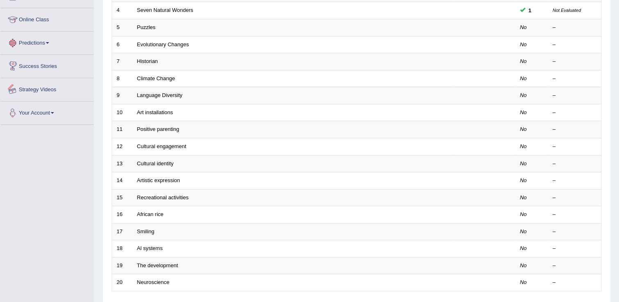
scroll to position [206, 0]
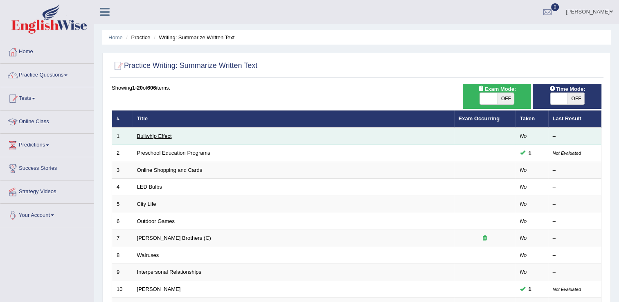
click at [147, 135] on link "Bullwhip Effect" at bounding box center [154, 136] width 35 height 6
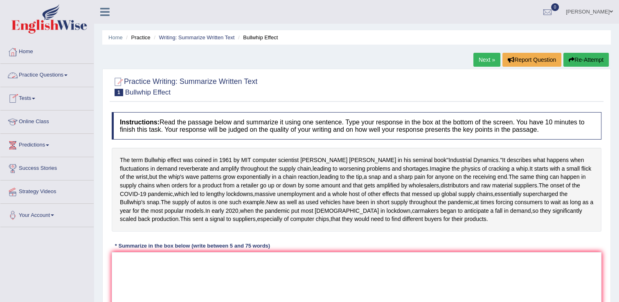
click at [67, 74] on span at bounding box center [65, 75] width 3 height 2
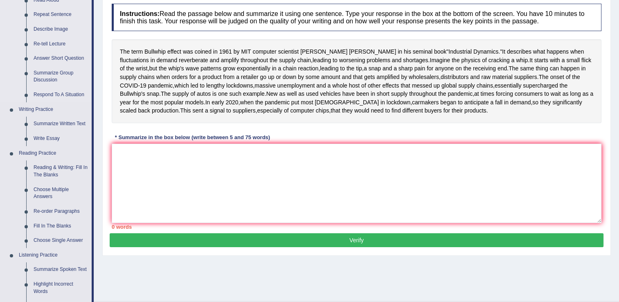
scroll to position [123, 0]
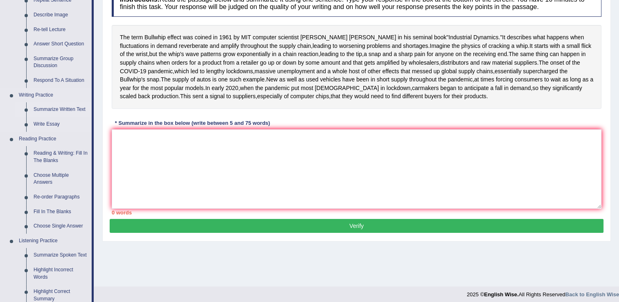
click at [57, 108] on link "Summarize Written Text" at bounding box center [61, 109] width 62 height 15
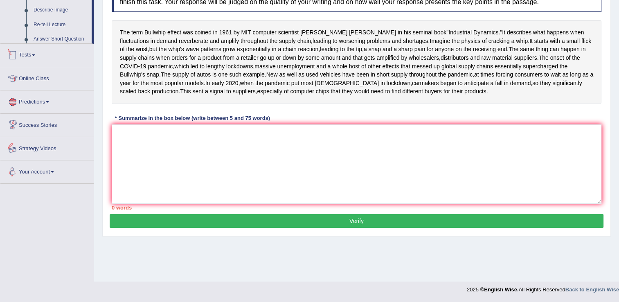
scroll to position [297, 0]
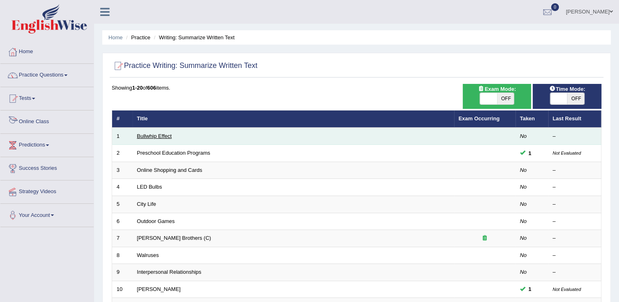
click at [149, 135] on link "Bullwhip Effect" at bounding box center [154, 136] width 35 height 6
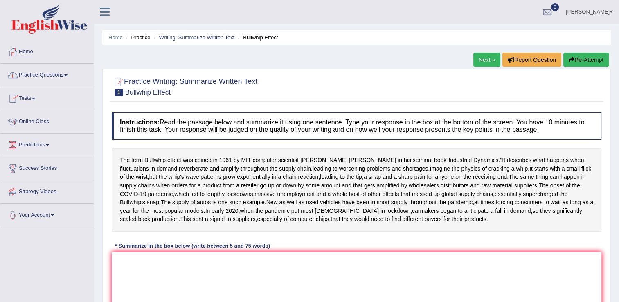
click at [67, 76] on link "Practice Questions" at bounding box center [46, 74] width 93 height 20
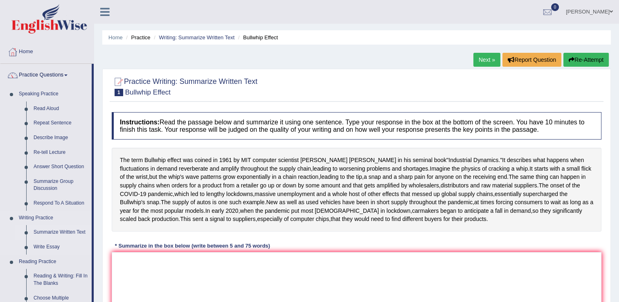
click at [52, 233] on link "Summarize Written Text" at bounding box center [61, 232] width 62 height 15
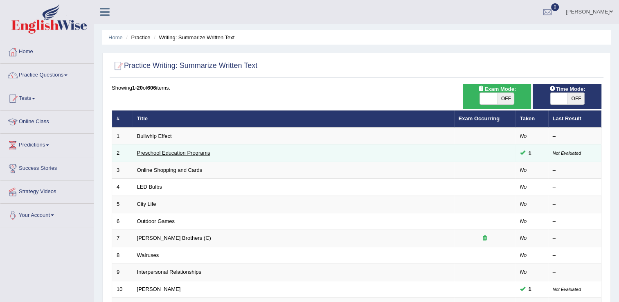
click at [155, 154] on link "Preschool Education Programs" at bounding box center [173, 153] width 73 height 6
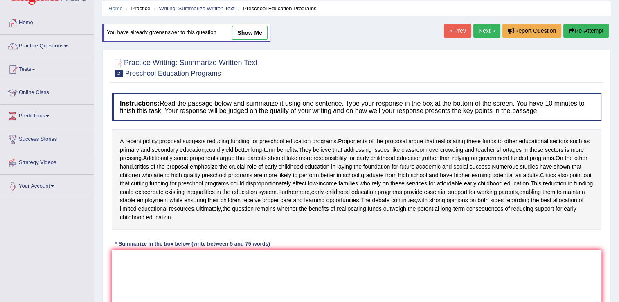
scroll to position [41, 0]
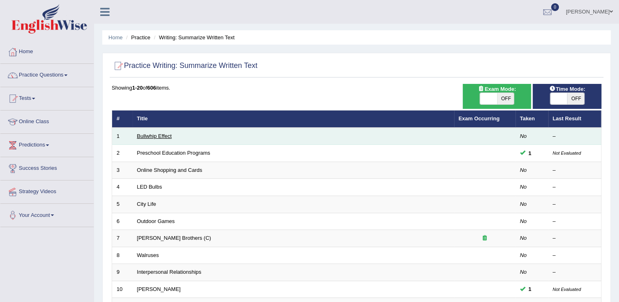
click at [150, 135] on link "Bullwhip Effect" at bounding box center [154, 136] width 35 height 6
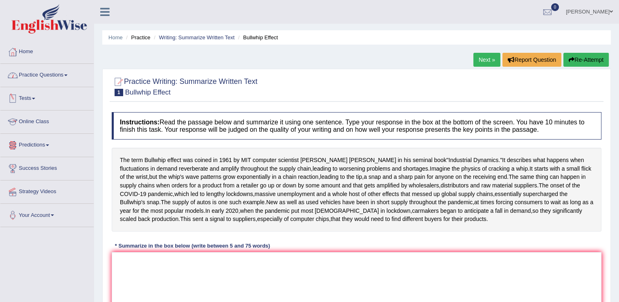
click at [54, 122] on link "Online Class" at bounding box center [46, 120] width 93 height 20
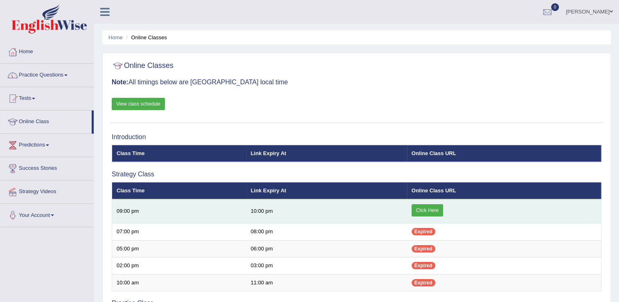
click at [421, 209] on link "Click Here" at bounding box center [426, 210] width 31 height 12
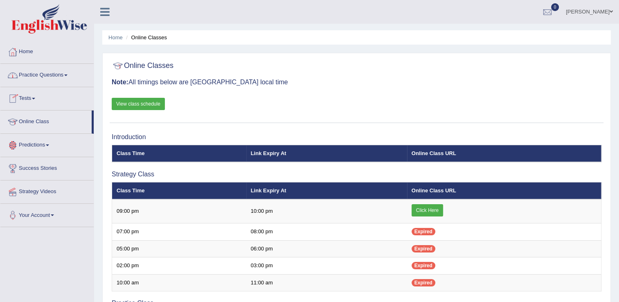
click at [72, 71] on link "Practice Questions" at bounding box center [46, 74] width 93 height 20
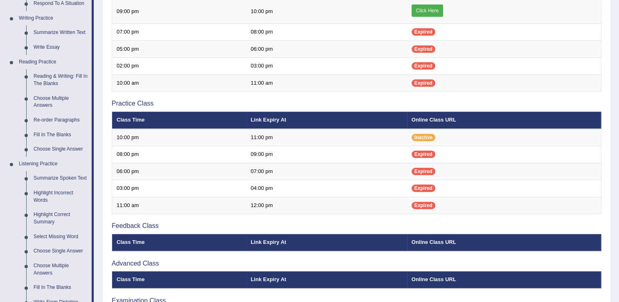
scroll to position [198, 0]
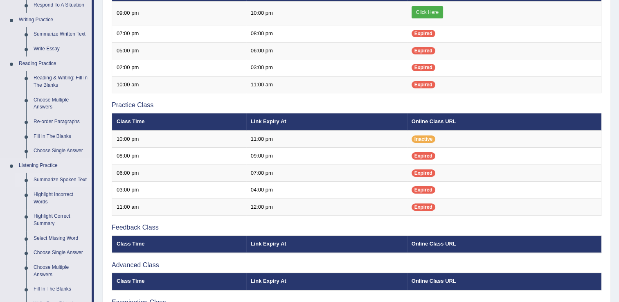
click at [64, 181] on link "Summarize Spoken Text" at bounding box center [61, 180] width 62 height 15
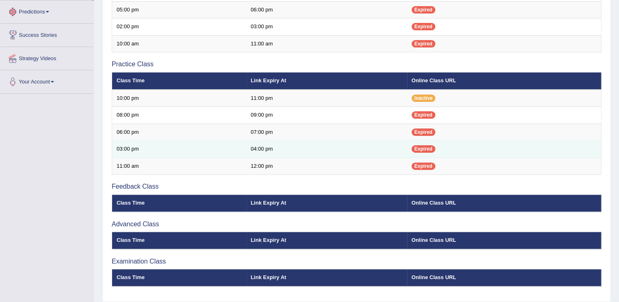
scroll to position [264, 0]
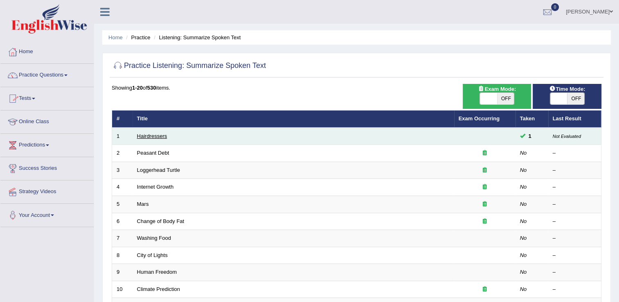
click at [146, 135] on link "Hairdressers" at bounding box center [152, 136] width 30 height 6
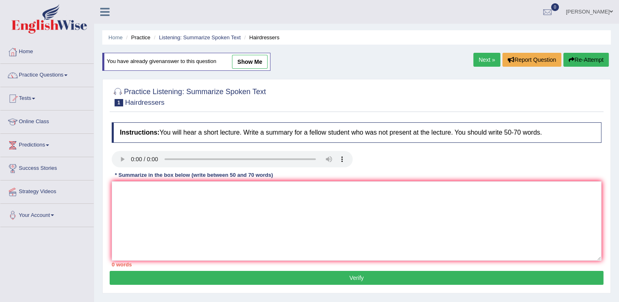
click at [67, 75] on span at bounding box center [65, 75] width 3 height 2
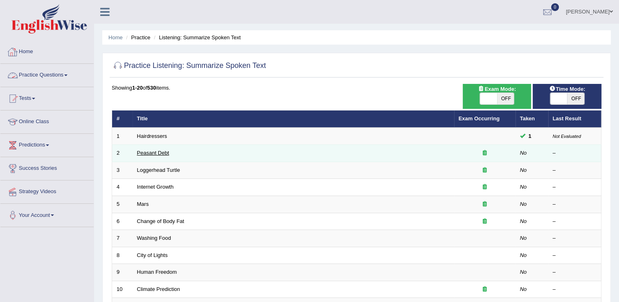
click at [153, 153] on link "Peasant Debt" at bounding box center [153, 153] width 32 height 6
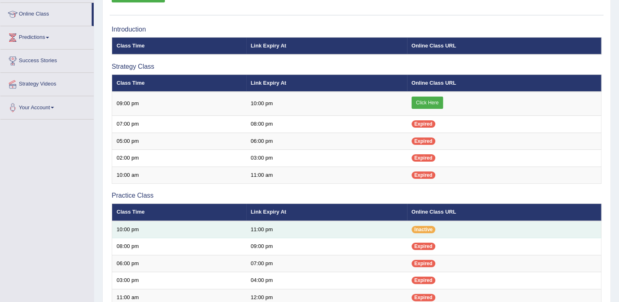
scroll to position [100, 0]
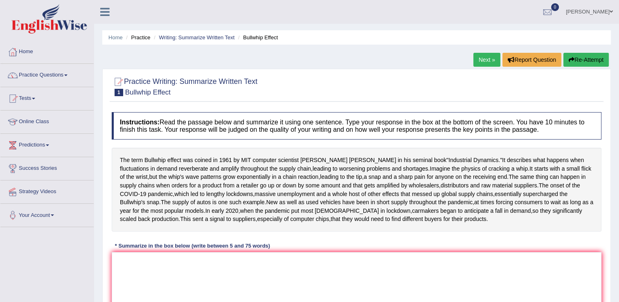
click at [612, 11] on span at bounding box center [610, 11] width 3 height 5
click at [612, 8] on link "[PERSON_NAME]" at bounding box center [589, 10] width 59 height 21
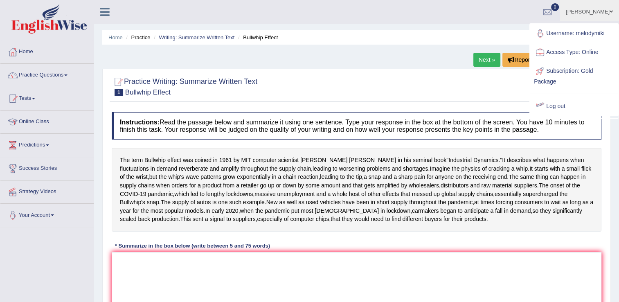
click at [562, 104] on link "Log out" at bounding box center [574, 106] width 88 height 19
